Goal: Find specific page/section: Find specific page/section

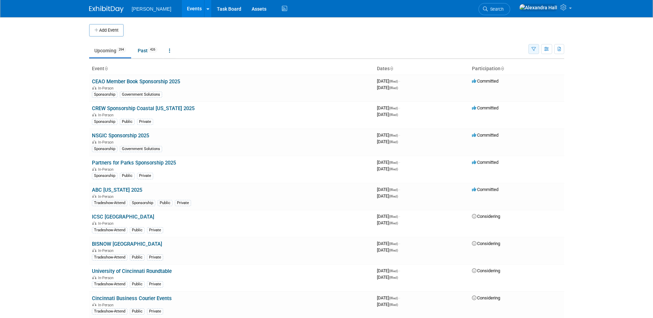
click at [533, 50] on icon "button" at bounding box center [533, 49] width 4 height 4
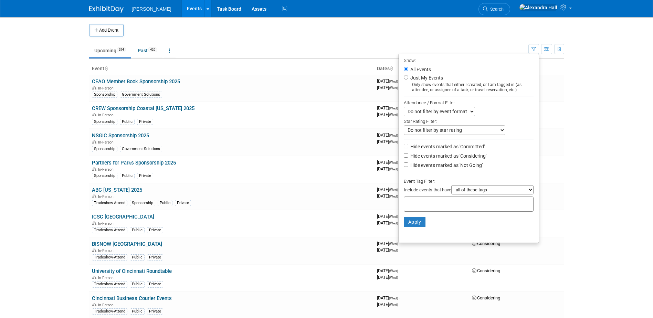
click at [440, 204] on input "text" at bounding box center [434, 203] width 55 height 7
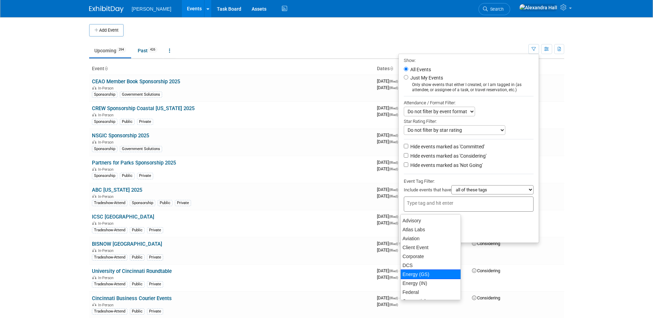
scroll to position [69, 0]
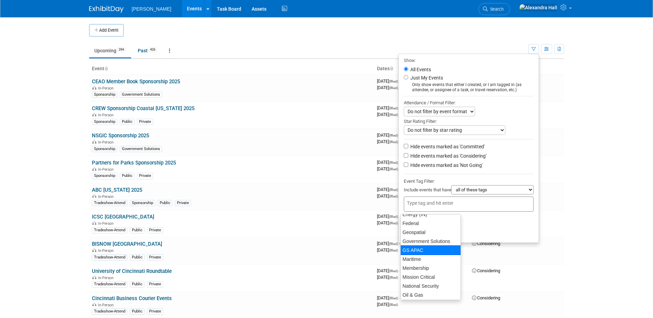
click at [419, 250] on div "GS APAC" at bounding box center [430, 250] width 61 height 10
type input "GS APAC"
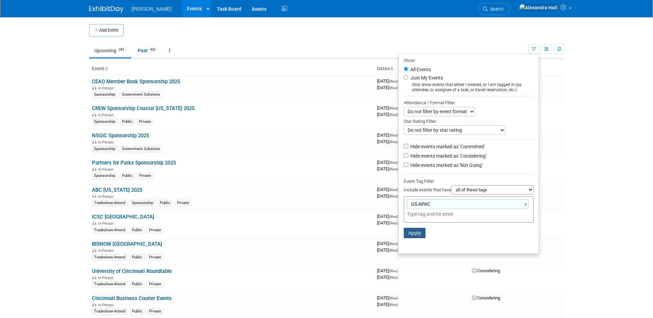
click at [411, 236] on button "Apply" at bounding box center [415, 233] width 22 height 10
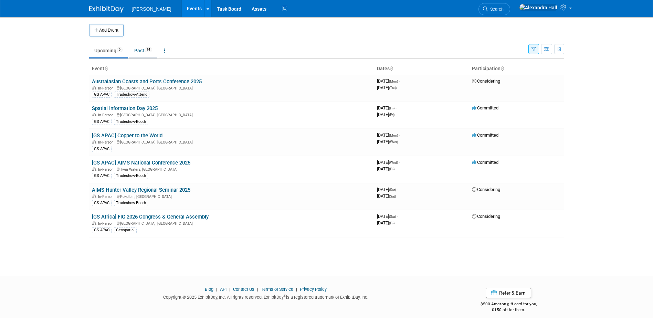
click at [135, 51] on link "Past 14" at bounding box center [143, 50] width 28 height 13
